Goal: Entertainment & Leisure: Consume media (video, audio)

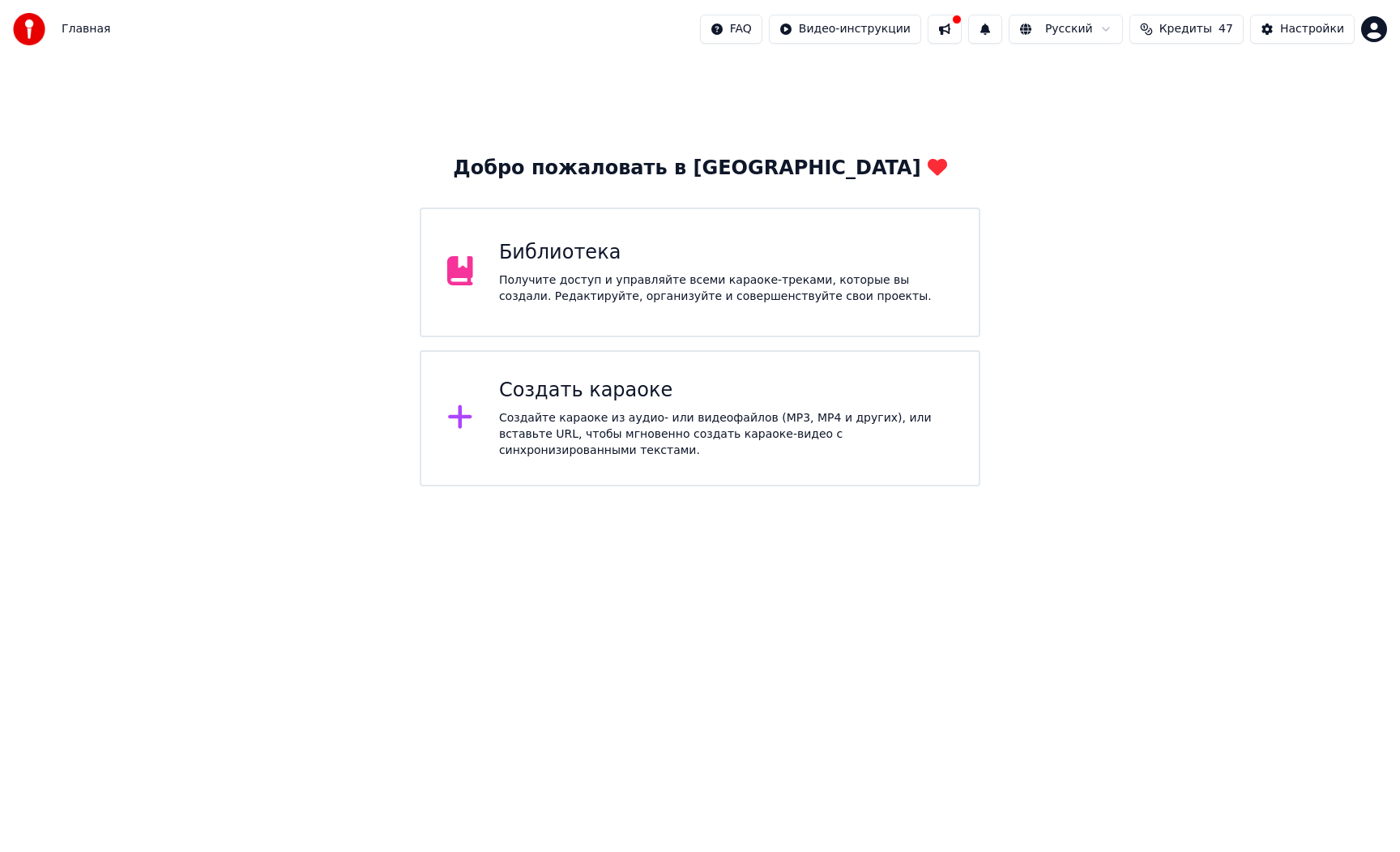
click at [652, 312] on div "Библиотека Получите доступ и управляйте всеми караоке-треками, которые вы созда…" at bounding box center [700, 272] width 560 height 130
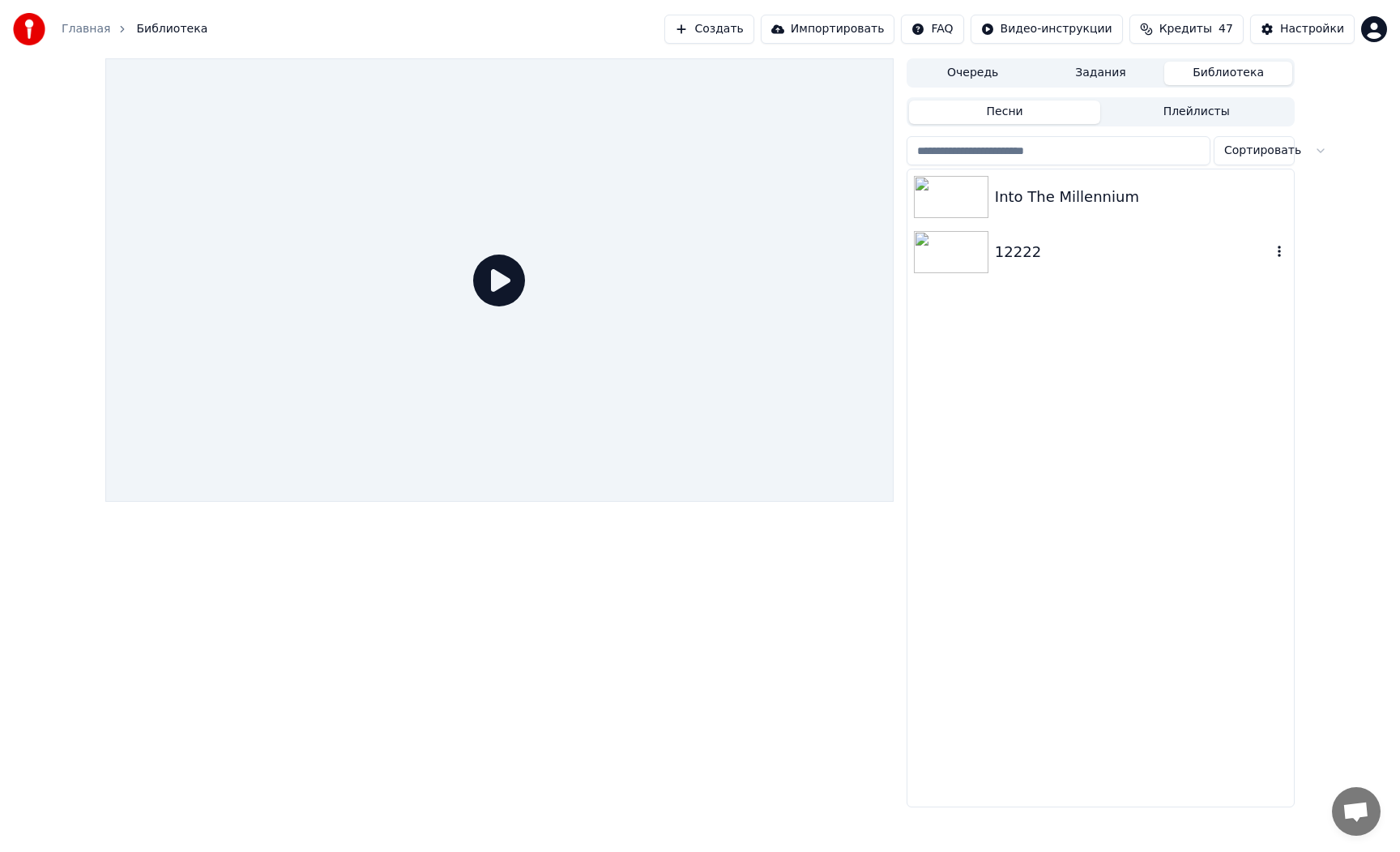
click at [950, 253] on img at bounding box center [950, 251] width 75 height 42
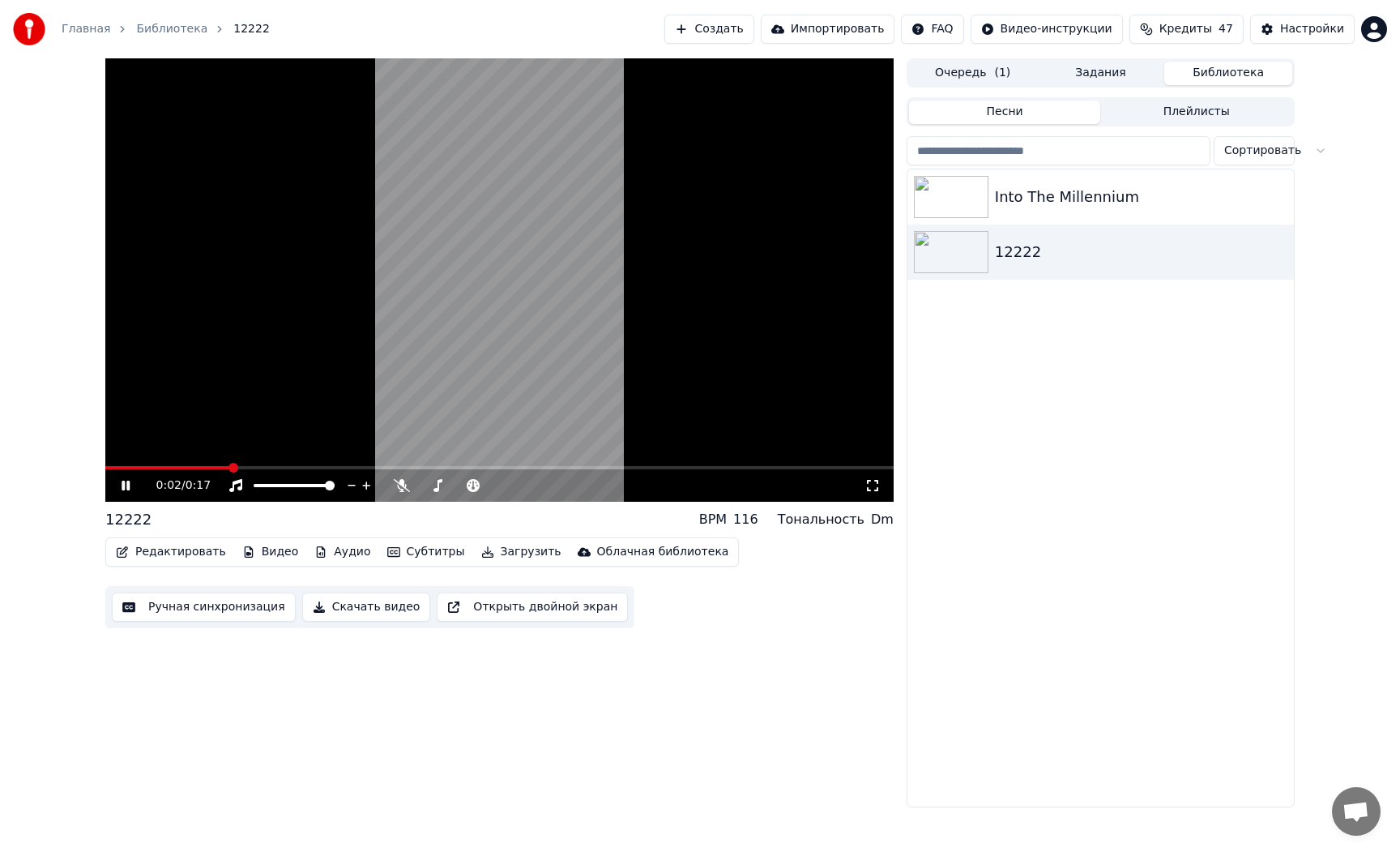
click at [453, 361] on video at bounding box center [500, 279] width 789 height 443
click at [979, 79] on button "Очередь ( 1 )" at bounding box center [973, 74] width 128 height 23
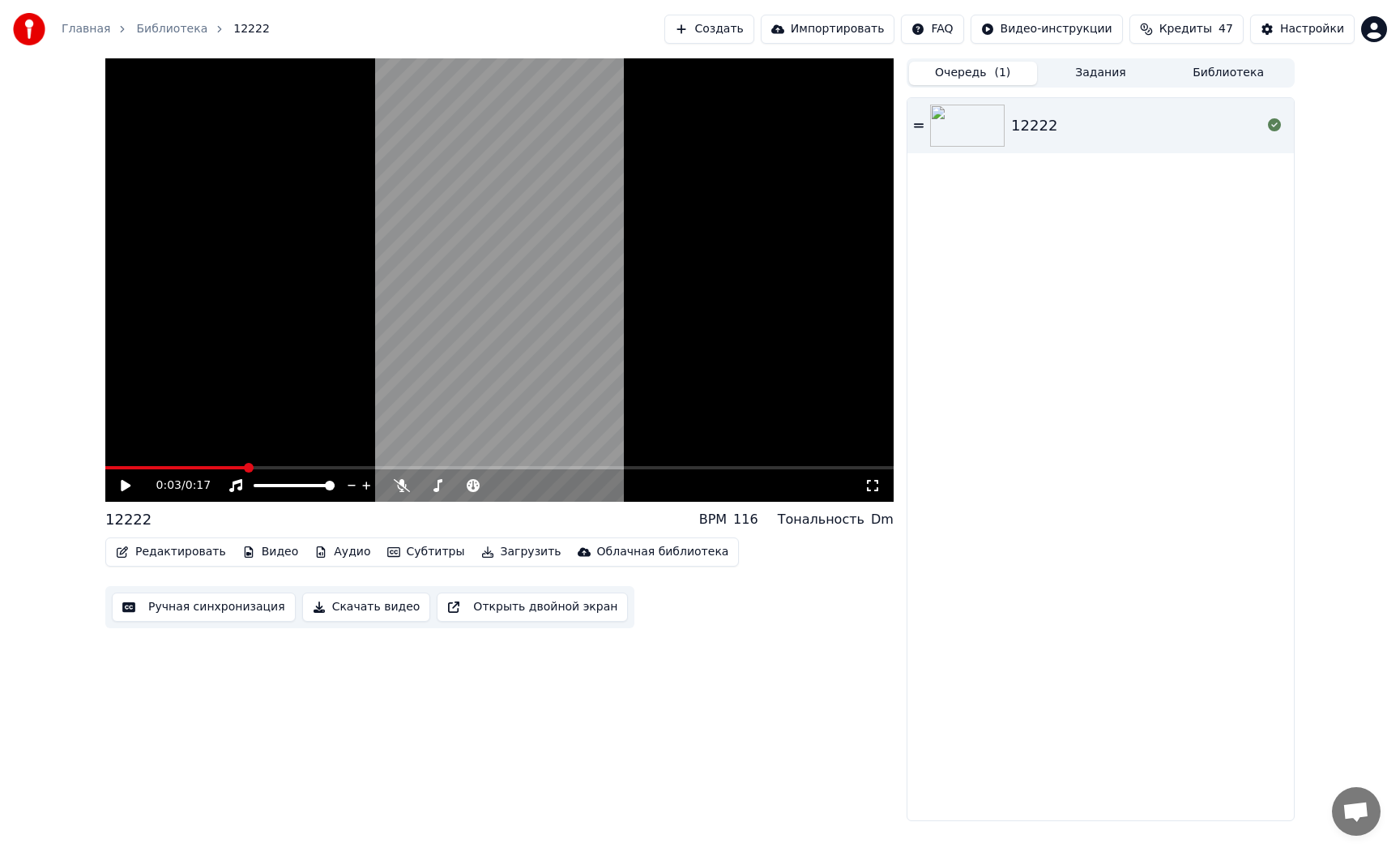
click at [1090, 73] on button "Задания" at bounding box center [1101, 74] width 128 height 23
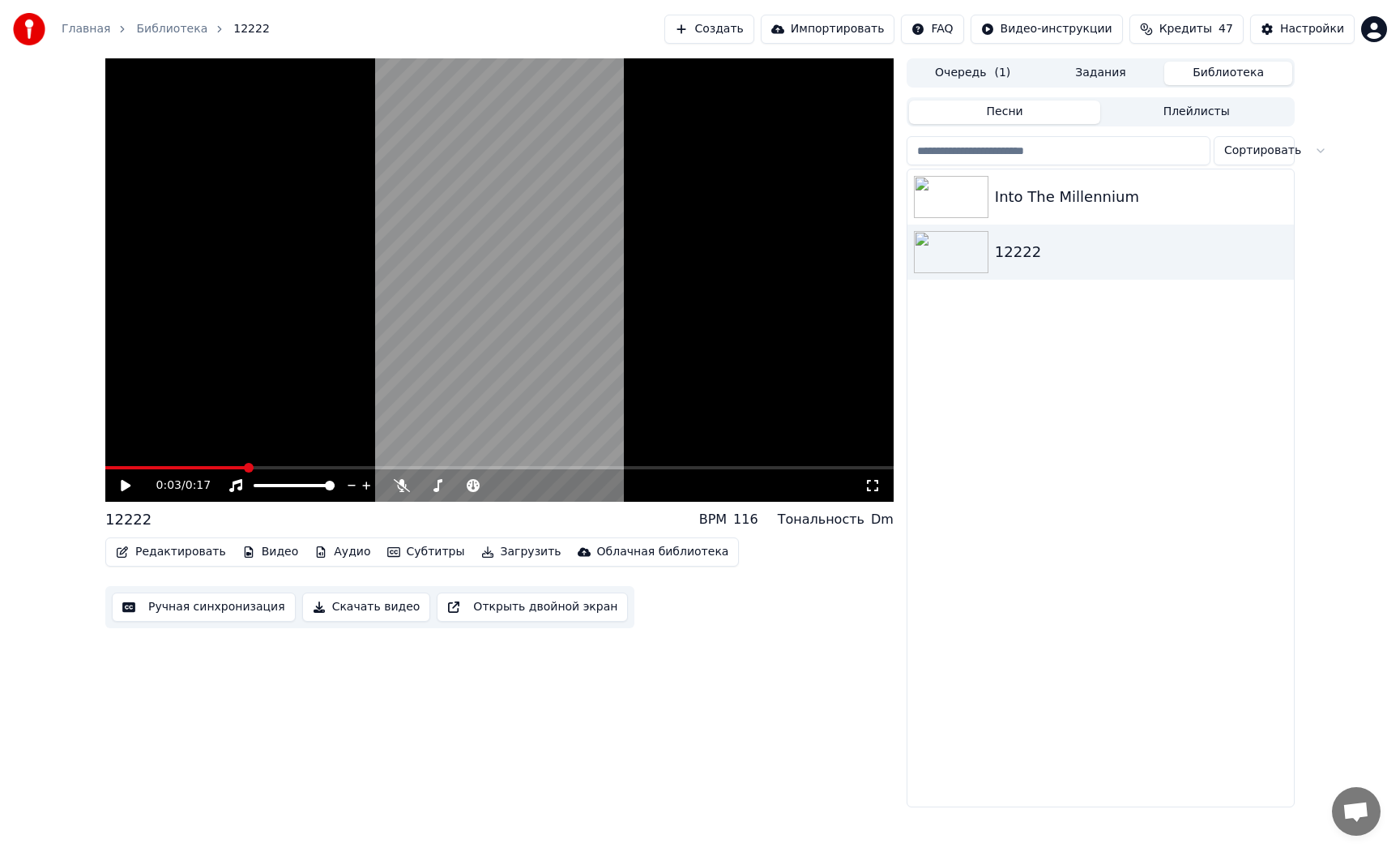
click at [1235, 83] on button "Библиотека" at bounding box center [1229, 74] width 128 height 23
click at [1192, 225] on div "12222" at bounding box center [1101, 252] width 387 height 55
click at [1179, 199] on div "Into The Millennium" at bounding box center [1133, 196] width 276 height 22
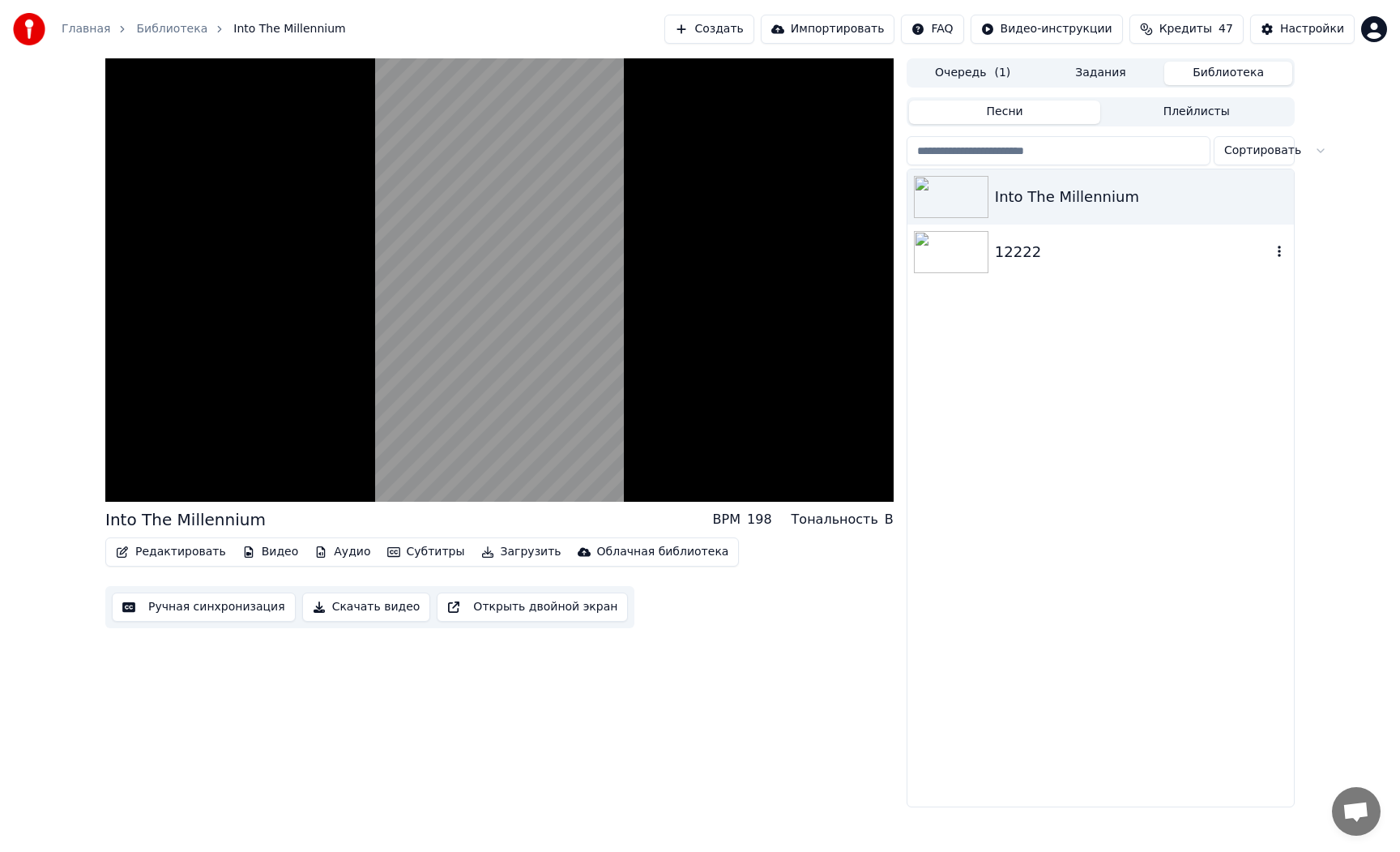
click at [1249, 253] on div "12222" at bounding box center [1133, 251] width 276 height 22
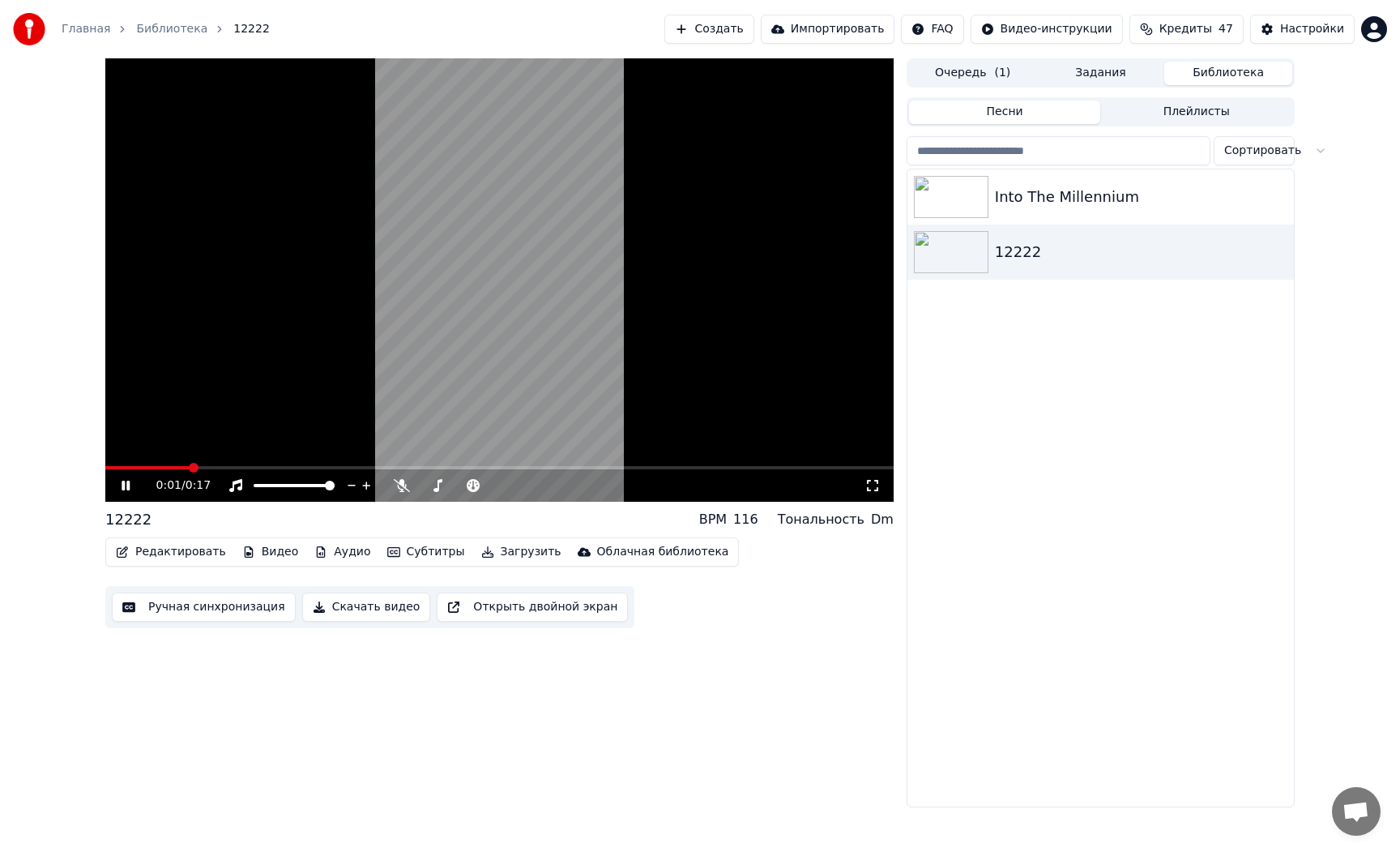
click at [565, 338] on video at bounding box center [500, 279] width 789 height 443
click at [409, 552] on button "Субтитры" at bounding box center [426, 552] width 91 height 22
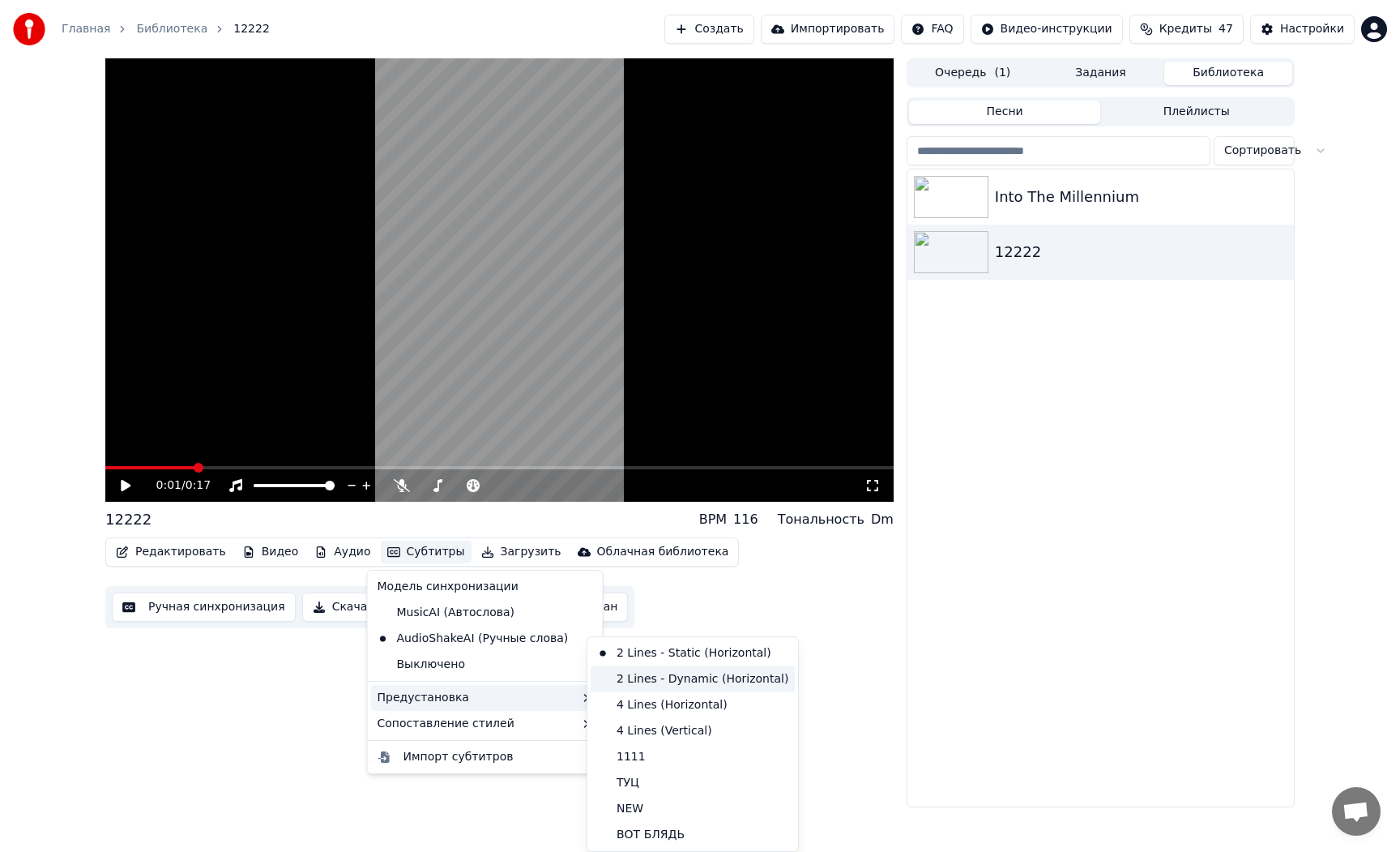
click at [629, 683] on div "2 Lines - Dynamic (Horizontal)" at bounding box center [693, 678] width 204 height 26
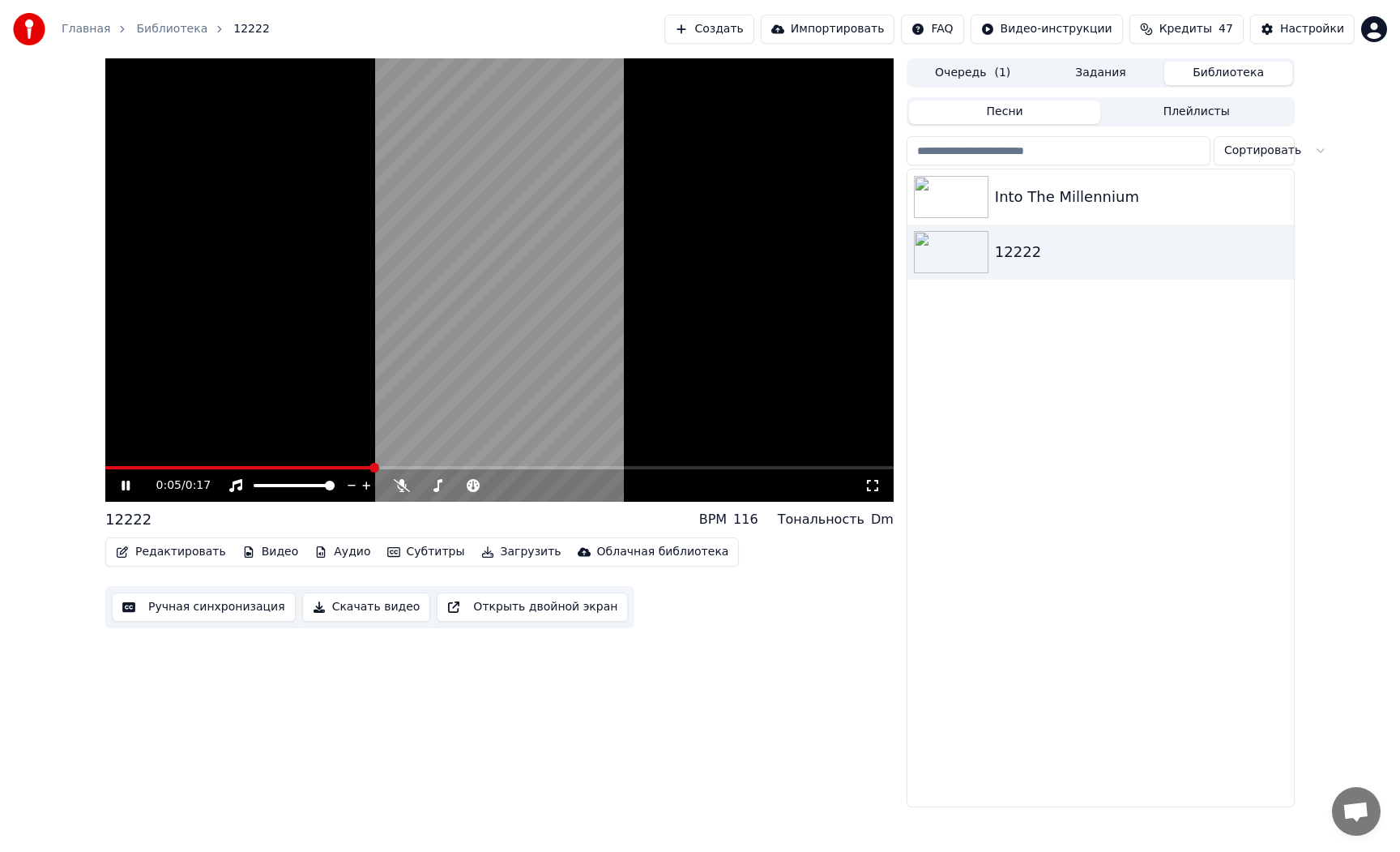
click at [373, 404] on video at bounding box center [500, 279] width 789 height 443
drag, startPoint x: 312, startPoint y: 467, endPoint x: 263, endPoint y: 469, distance: 49.0
click at [264, 469] on div "0:06 / 0:17" at bounding box center [500, 279] width 789 height 443
drag, startPoint x: 180, startPoint y: 472, endPoint x: 102, endPoint y: 472, distance: 78.0
click at [99, 472] on div "0:06 / 0:17 12222 BPM 116 Тональность Dm Редактировать Видео Аудио Субтитры Заг…" at bounding box center [700, 432] width 1215 height 749
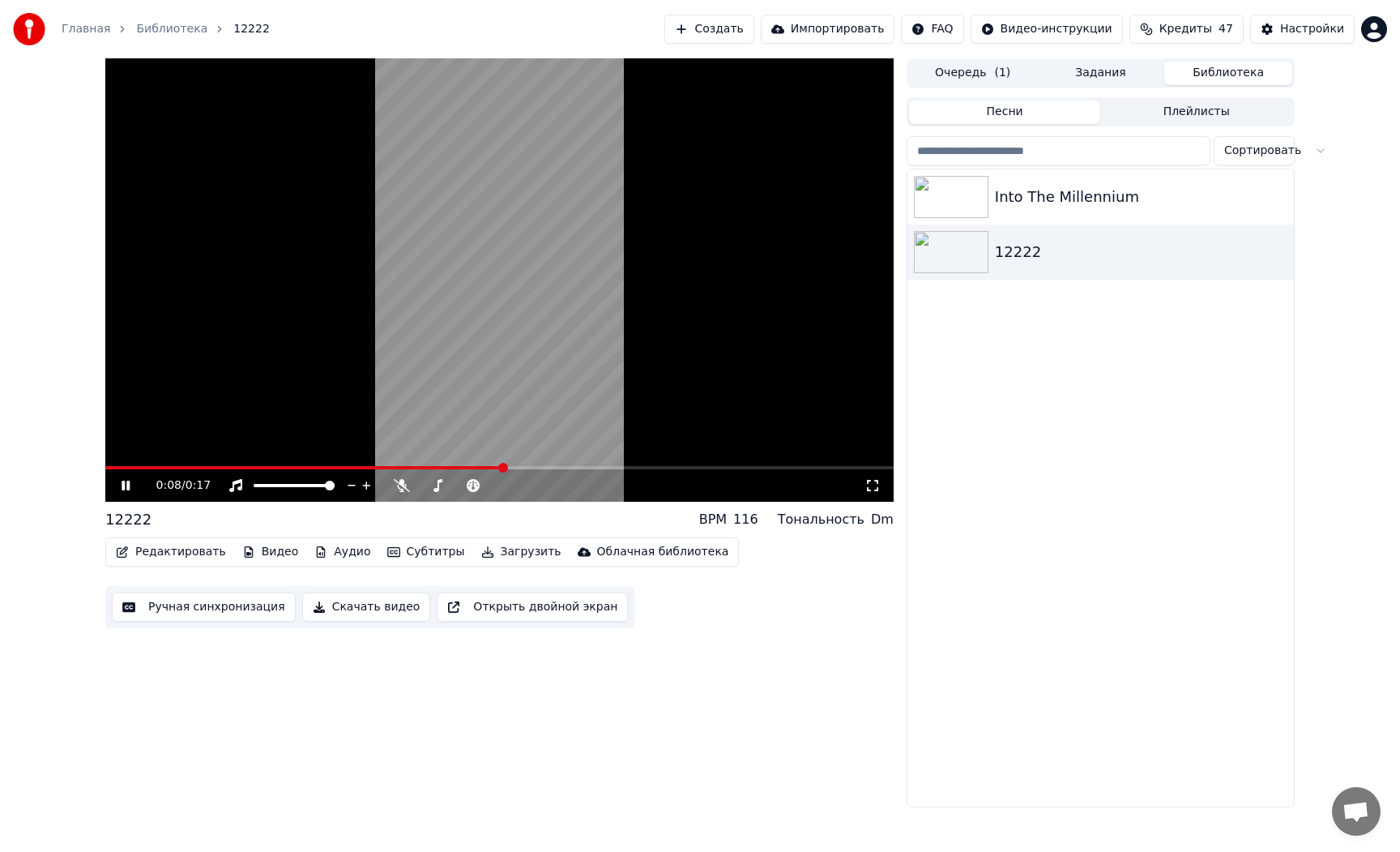
click at [428, 558] on button "Субтитры" at bounding box center [426, 552] width 91 height 22
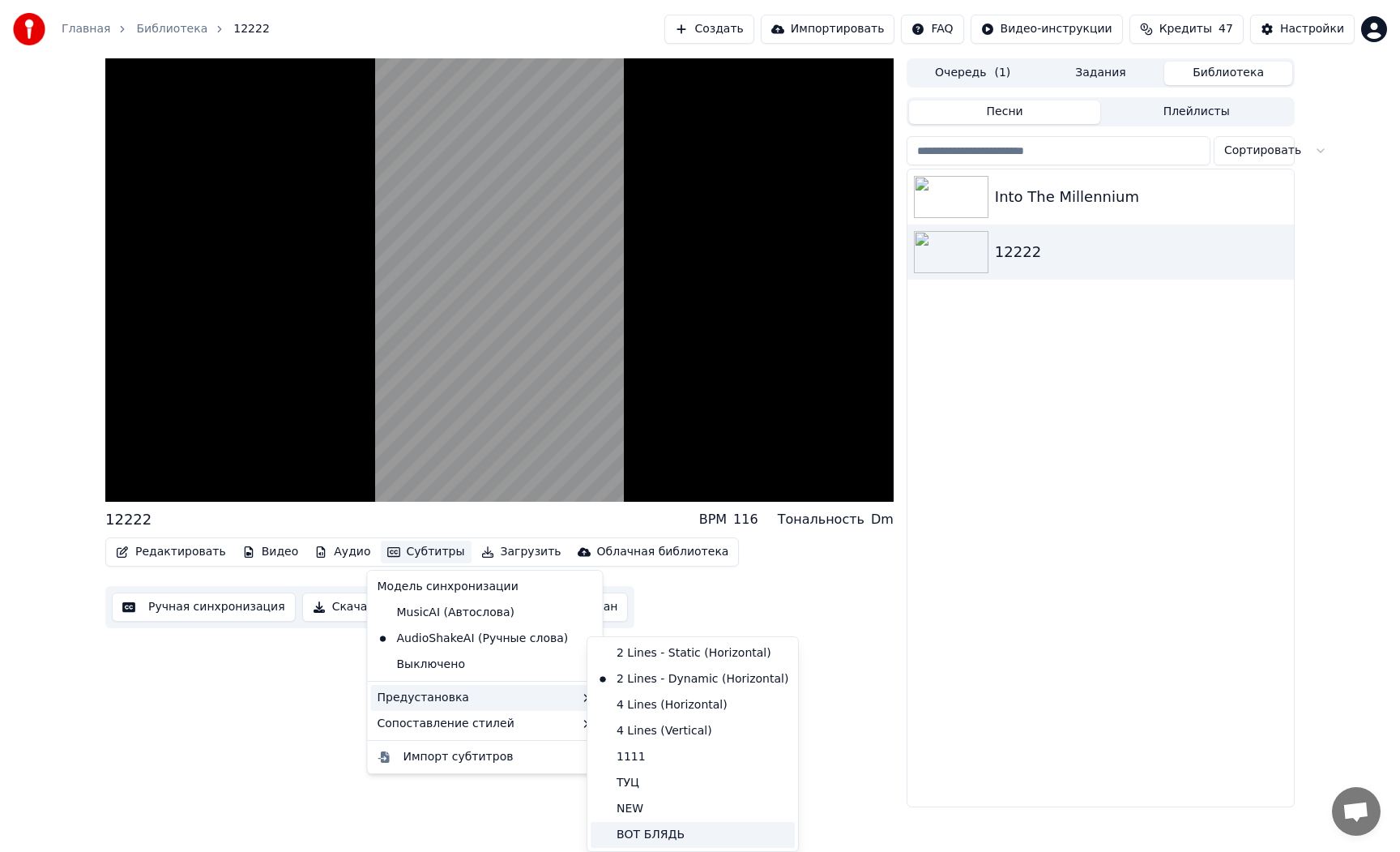
click at [659, 834] on div "ВОТ БЛЯДЬ" at bounding box center [693, 835] width 204 height 26
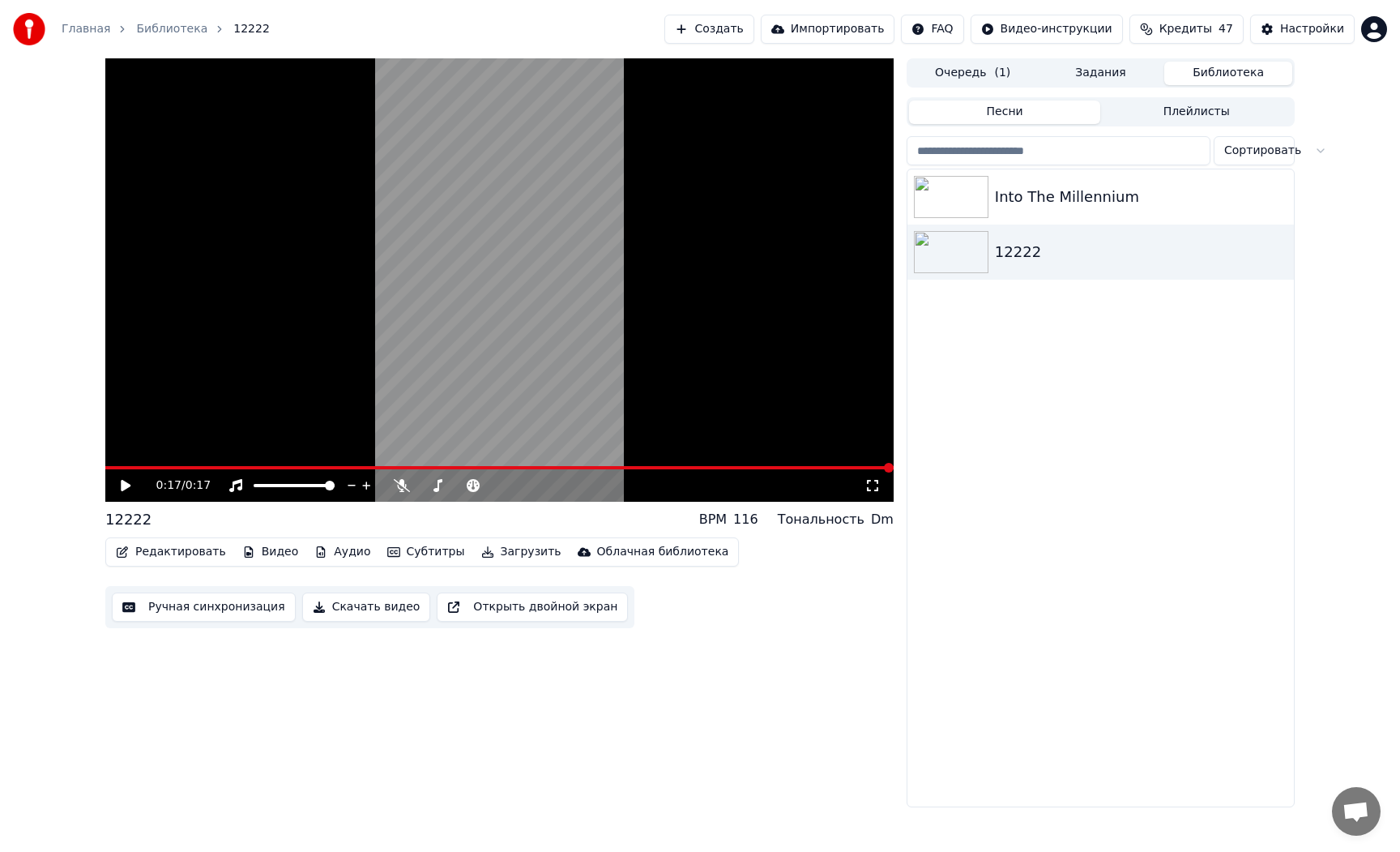
click at [124, 487] on icon at bounding box center [126, 486] width 10 height 12
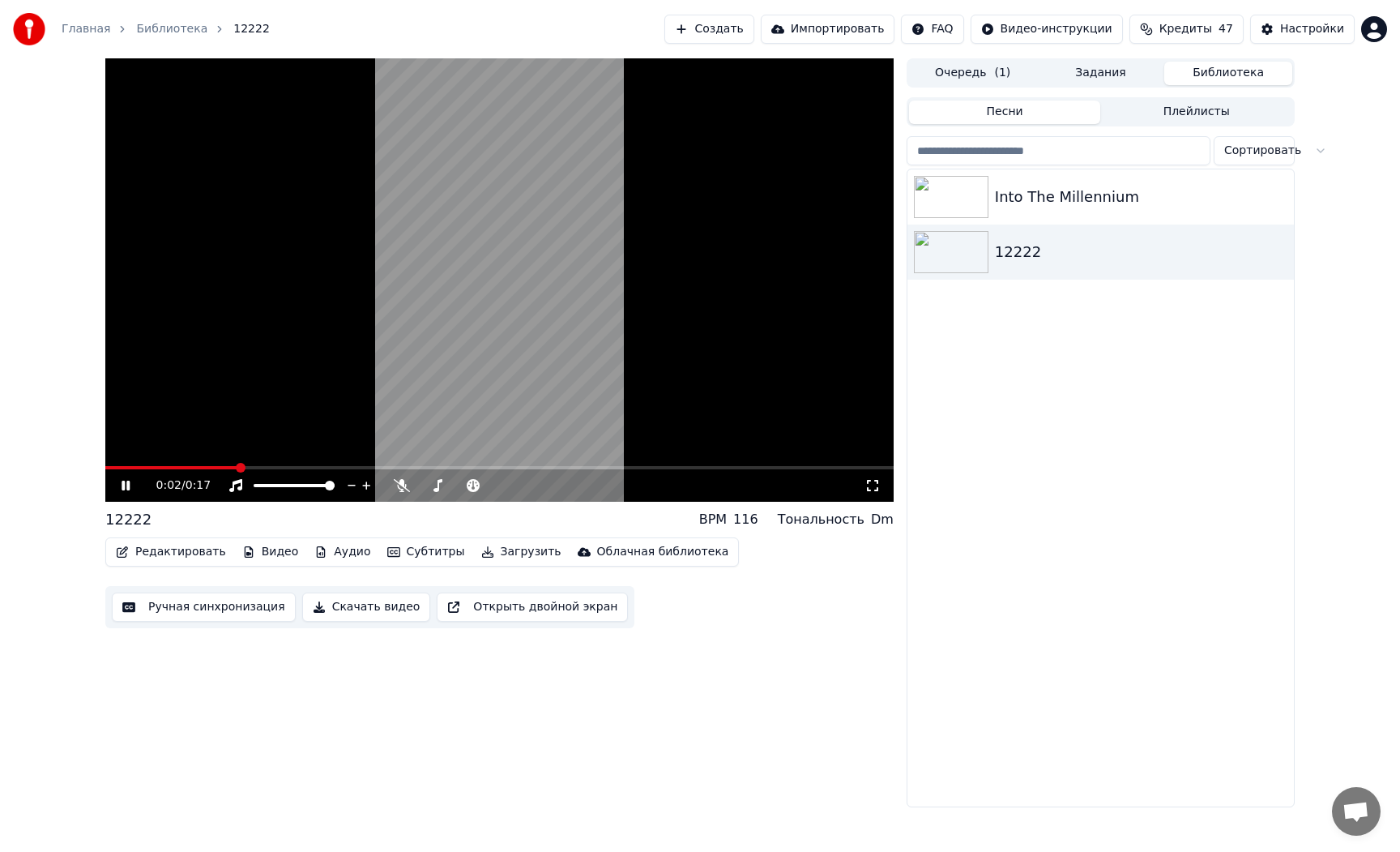
click at [124, 487] on icon at bounding box center [125, 486] width 8 height 10
click at [418, 557] on button "Субтитры" at bounding box center [426, 552] width 91 height 22
